Goal: Information Seeking & Learning: Learn about a topic

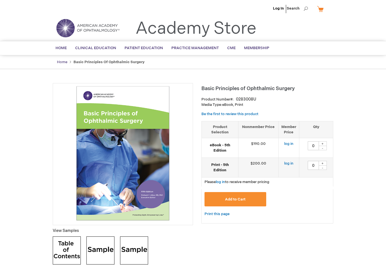
click at [63, 61] on link "Home" at bounding box center [62, 62] width 10 height 4
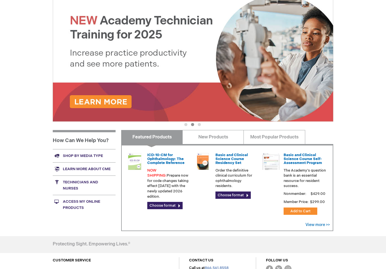
scroll to position [72, 0]
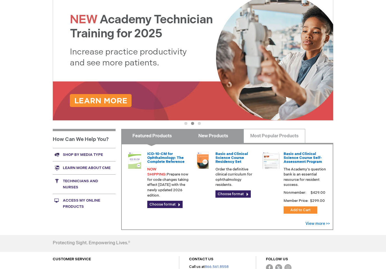
click at [212, 136] on link "New Products" at bounding box center [212, 136] width 61 height 14
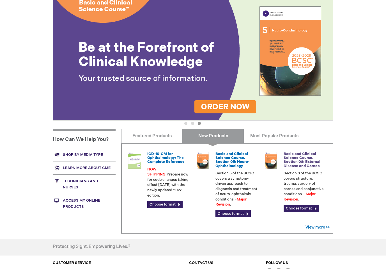
click at [293, 155] on link "Basic and Clinical Science Course, Section 08: External Disease and Cornea" at bounding box center [302, 159] width 37 height 17
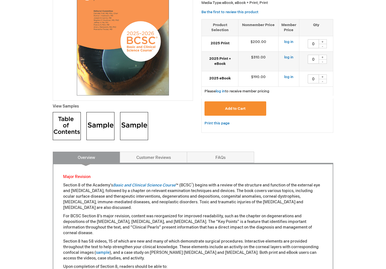
scroll to position [130, 0]
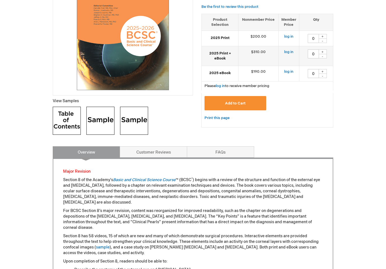
click at [152, 177] on p "Section 8 of the Academy's Basic and Clinical Science Course ™ (BCSC ® ) begins…" at bounding box center [193, 191] width 260 height 28
click at [152, 178] on link "Basic and Clinical Science Course" at bounding box center [144, 179] width 63 height 5
